Goal: Task Accomplishment & Management: Use online tool/utility

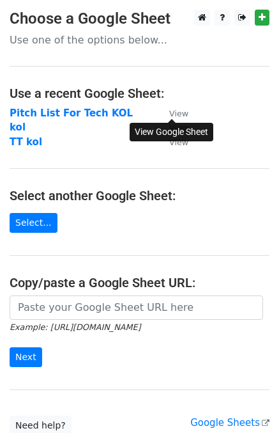
click at [179, 115] on small "View" at bounding box center [178, 114] width 19 height 10
click at [224, 160] on main "Choose a Google Sheet Use one of the options below... Use a recent Google Sheet…" at bounding box center [139, 223] width 279 height 426
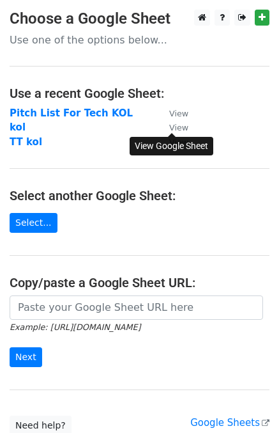
click at [179, 126] on small "View" at bounding box center [178, 128] width 19 height 10
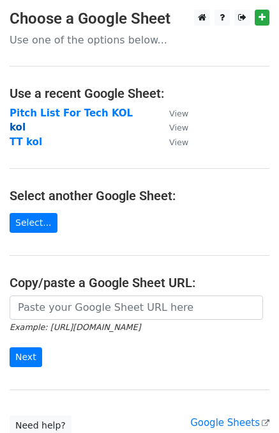
click at [20, 125] on strong "kol" at bounding box center [18, 127] width 16 height 12
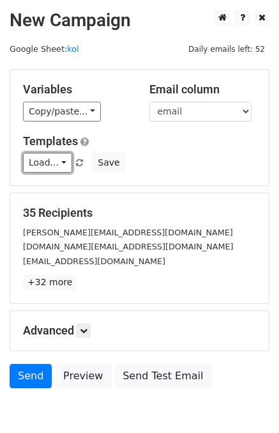
click at [52, 161] on link "Load..." at bounding box center [47, 163] width 49 height 20
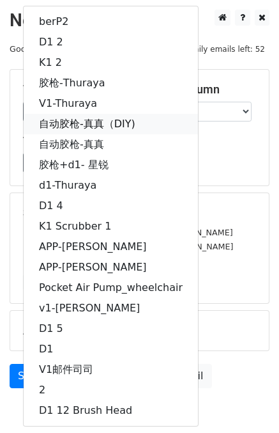
click at [76, 123] on link "自动胶枪-真真（DIY)" at bounding box center [111, 124] width 175 height 20
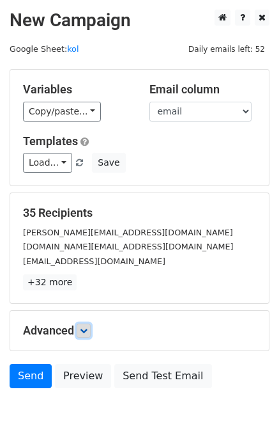
click at [84, 329] on icon at bounding box center [84, 331] width 8 height 8
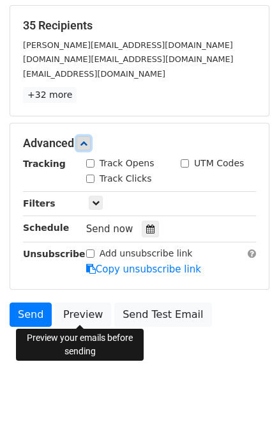
scroll to position [188, 0]
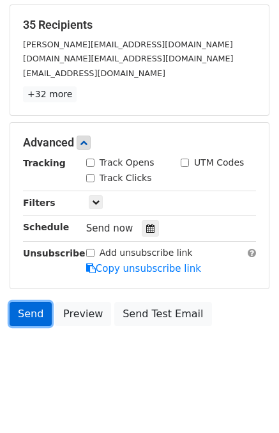
click at [30, 309] on link "Send" at bounding box center [31, 314] width 42 height 24
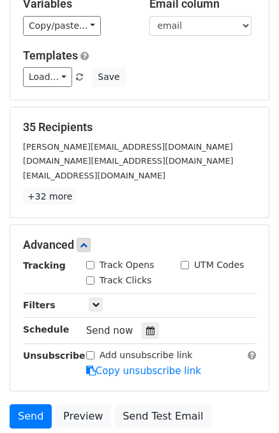
scroll to position [0, 0]
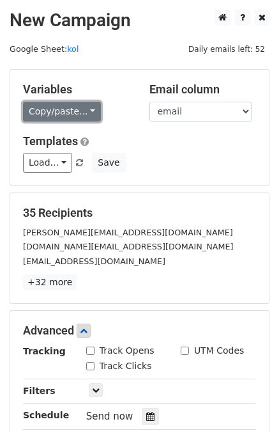
click at [72, 114] on link "Copy/paste..." at bounding box center [62, 112] width 78 height 20
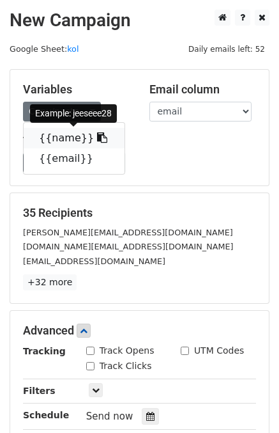
click at [67, 137] on link "{{name}}" at bounding box center [74, 138] width 101 height 20
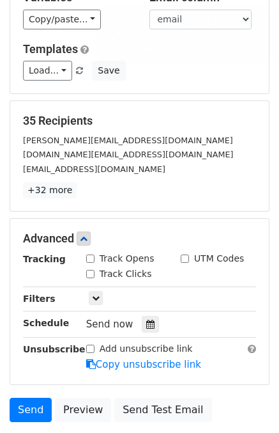
scroll to position [188, 0]
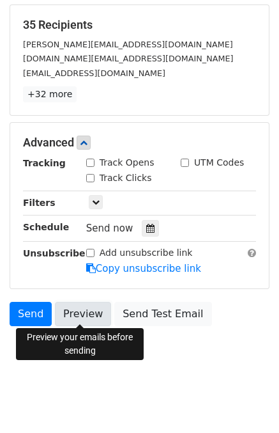
click at [82, 311] on link "Preview" at bounding box center [83, 314] width 56 height 24
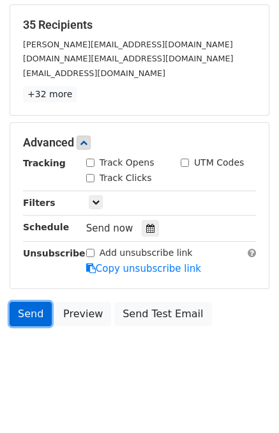
click at [35, 316] on link "Send" at bounding box center [31, 314] width 42 height 24
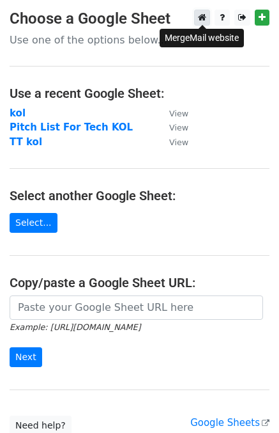
click at [204, 17] on icon at bounding box center [202, 17] width 8 height 9
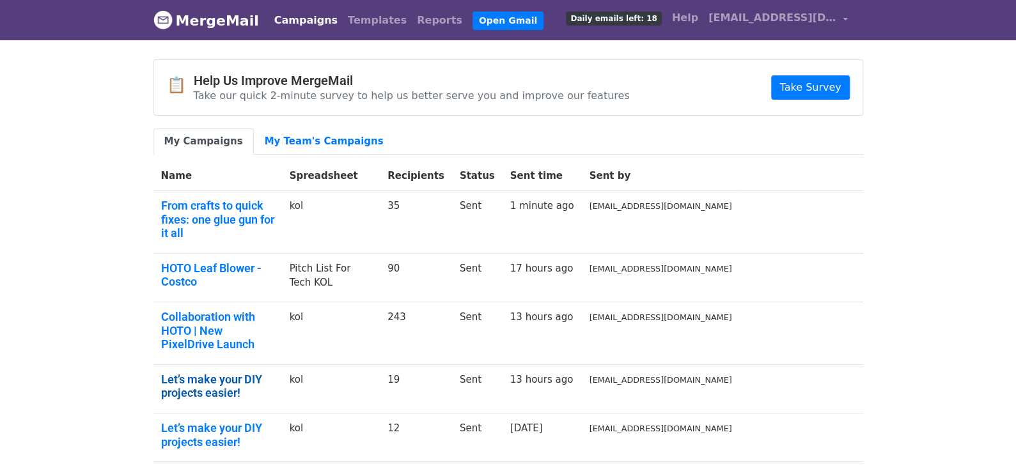
click at [268, 373] on link "Let’s make your DIY projects easier!" at bounding box center [217, 386] width 113 height 27
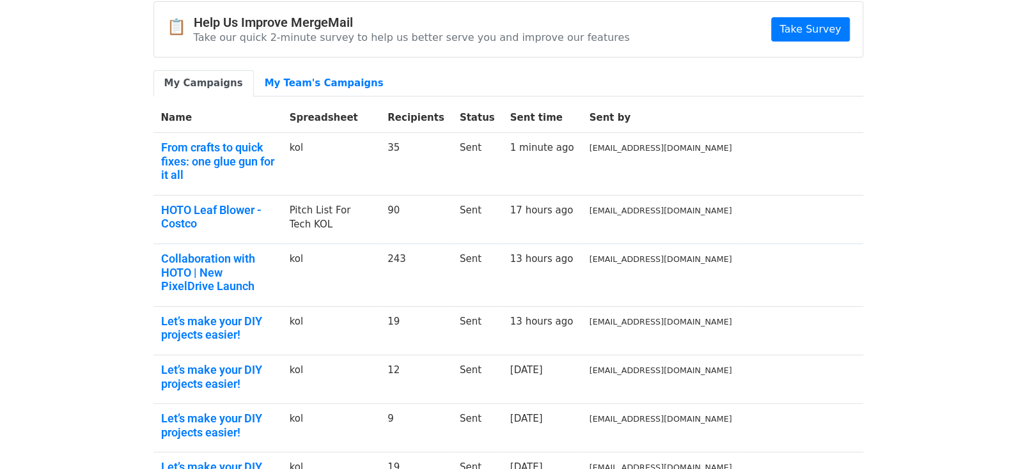
scroll to position [128, 0]
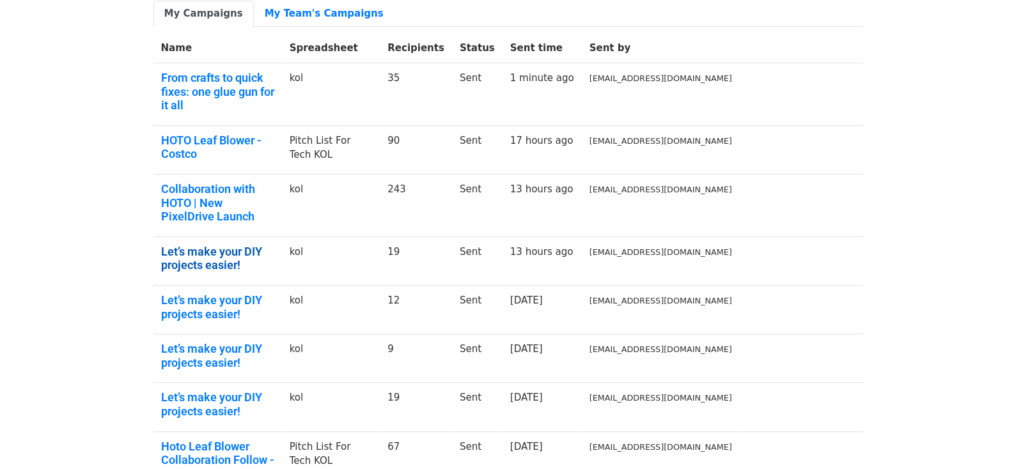
click at [274, 245] on link "Let’s make your DIY projects easier!" at bounding box center [217, 258] width 113 height 27
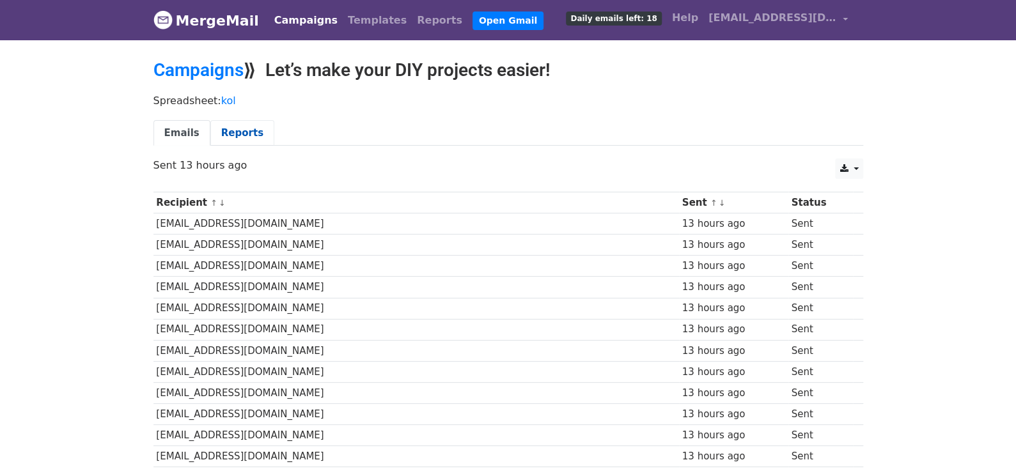
click at [237, 141] on link "Reports" at bounding box center [242, 133] width 64 height 26
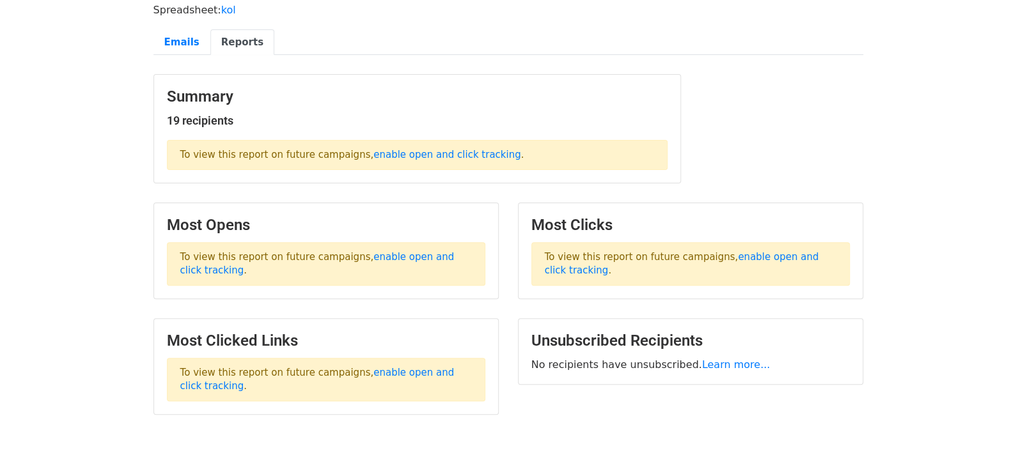
scroll to position [23, 0]
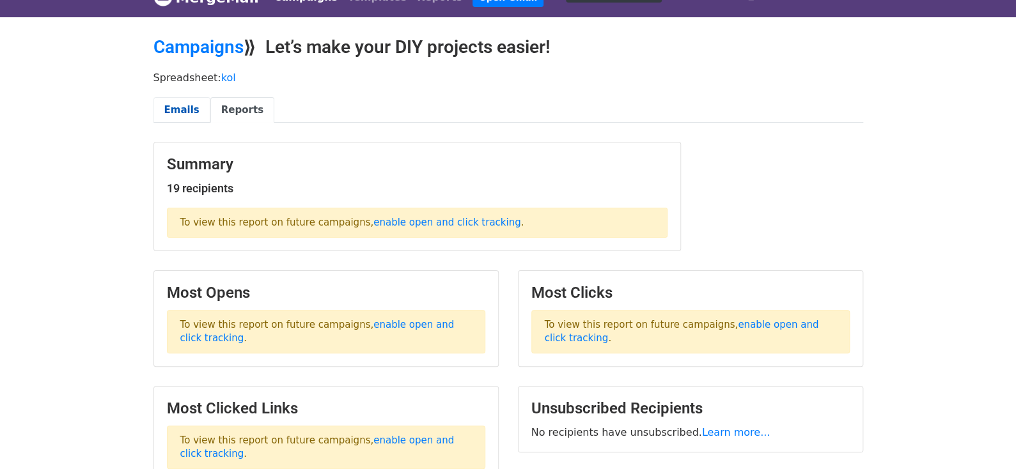
click at [197, 113] on link "Emails" at bounding box center [181, 110] width 57 height 26
click at [180, 98] on link "Emails" at bounding box center [181, 110] width 57 height 26
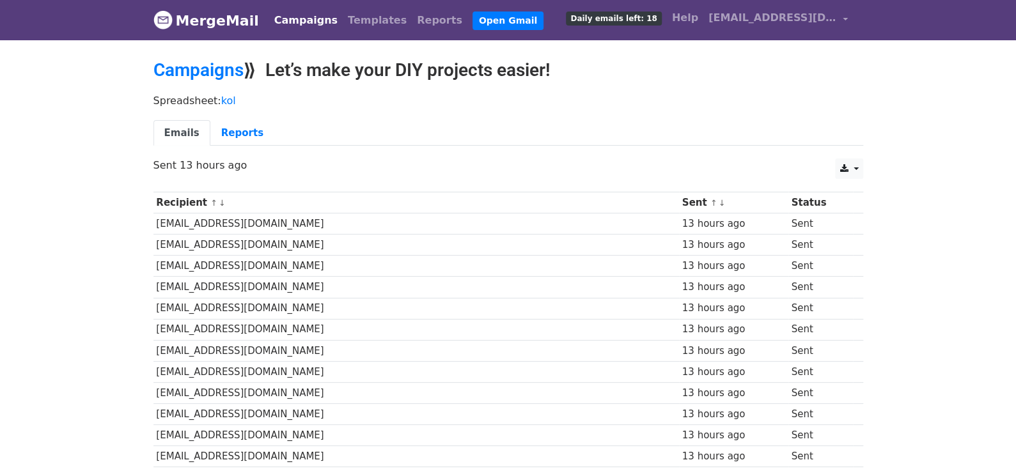
click at [269, 277] on td "[EMAIL_ADDRESS][DOMAIN_NAME]" at bounding box center [416, 287] width 526 height 21
click at [858, 154] on div "Spreadsheet: kol Emails Reports" at bounding box center [508, 124] width 729 height 72
click at [852, 164] on link at bounding box center [848, 169] width 27 height 20
click at [187, 200] on th "Recipient ↑ ↓" at bounding box center [416, 202] width 526 height 21
click at [228, 98] on link "kol" at bounding box center [228, 101] width 15 height 12
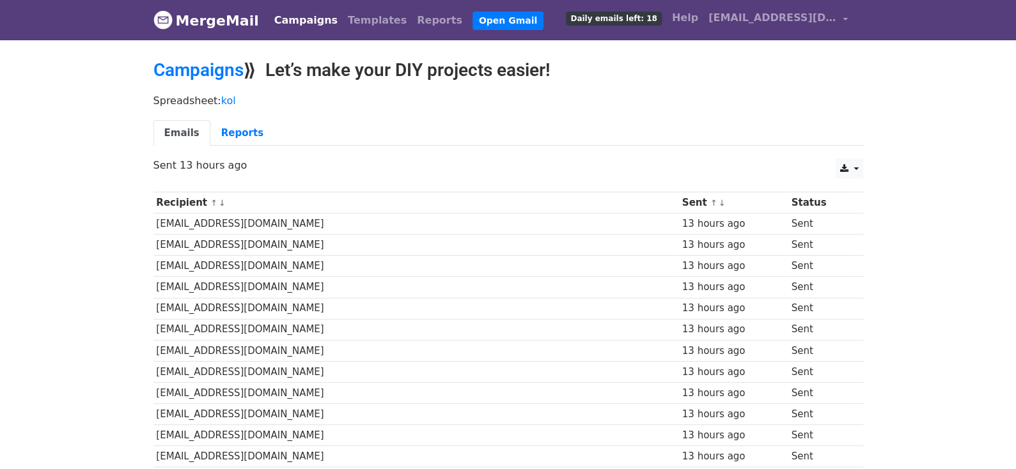
drag, startPoint x: 361, startPoint y: 224, endPoint x: 349, endPoint y: 221, distance: 11.9
click at [361, 225] on td "[EMAIL_ADDRESS][DOMAIN_NAME]" at bounding box center [416, 224] width 526 height 21
drag, startPoint x: 158, startPoint y: 221, endPoint x: 303, endPoint y: 224, distance: 145.2
click at [303, 224] on td "[EMAIL_ADDRESS][DOMAIN_NAME]" at bounding box center [416, 224] width 526 height 21
drag, startPoint x: 328, startPoint y: 218, endPoint x: 155, endPoint y: 216, distance: 173.3
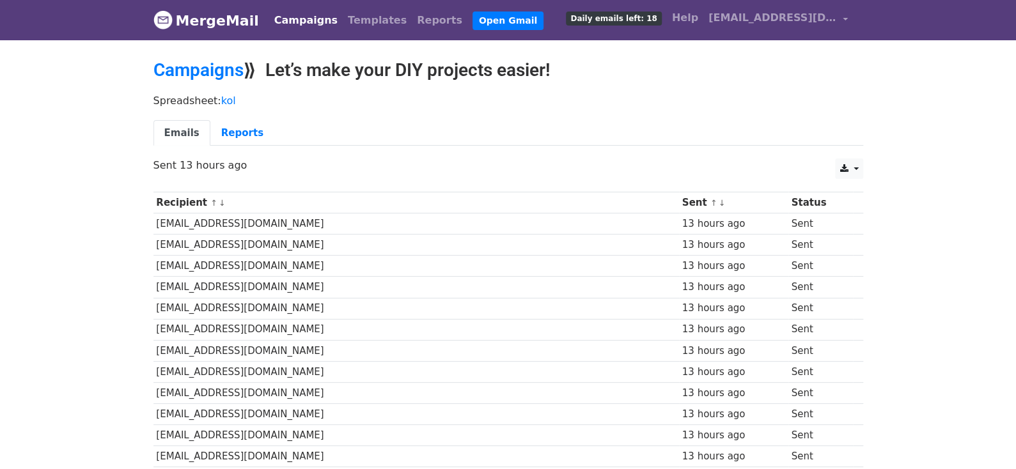
click at [155, 216] on td "[EMAIL_ADDRESS][DOMAIN_NAME]" at bounding box center [416, 224] width 526 height 21
copy td "[EMAIL_ADDRESS][DOMAIN_NAME]"
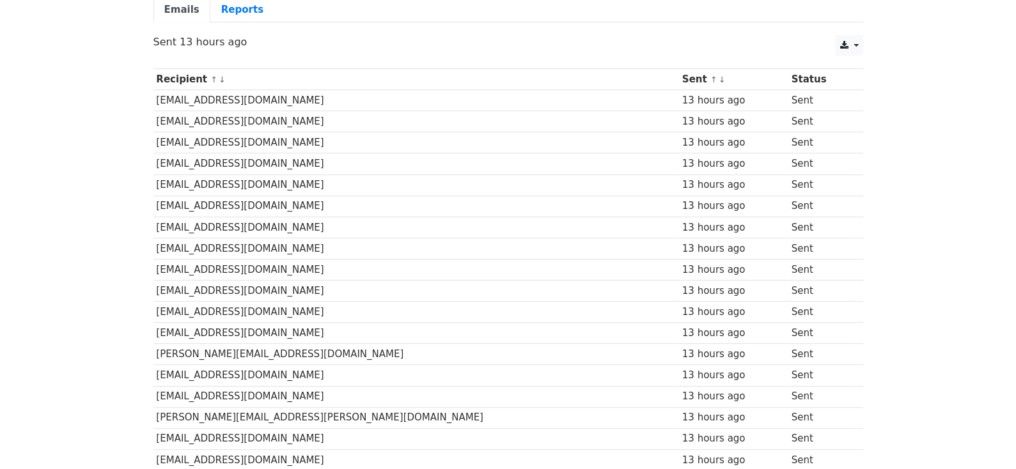
scroll to position [128, 0]
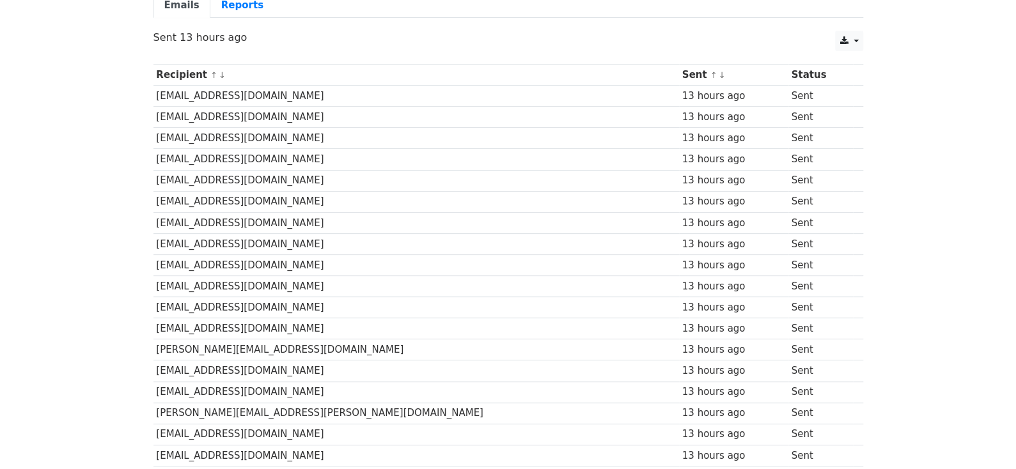
drag, startPoint x: 306, startPoint y: 370, endPoint x: 155, endPoint y: 368, distance: 150.9
click at [155, 368] on td "[EMAIL_ADDRESS][DOMAIN_NAME]" at bounding box center [416, 371] width 526 height 21
copy td "[EMAIL_ADDRESS][DOMAIN_NAME]"
